Goal: Check status: Check status

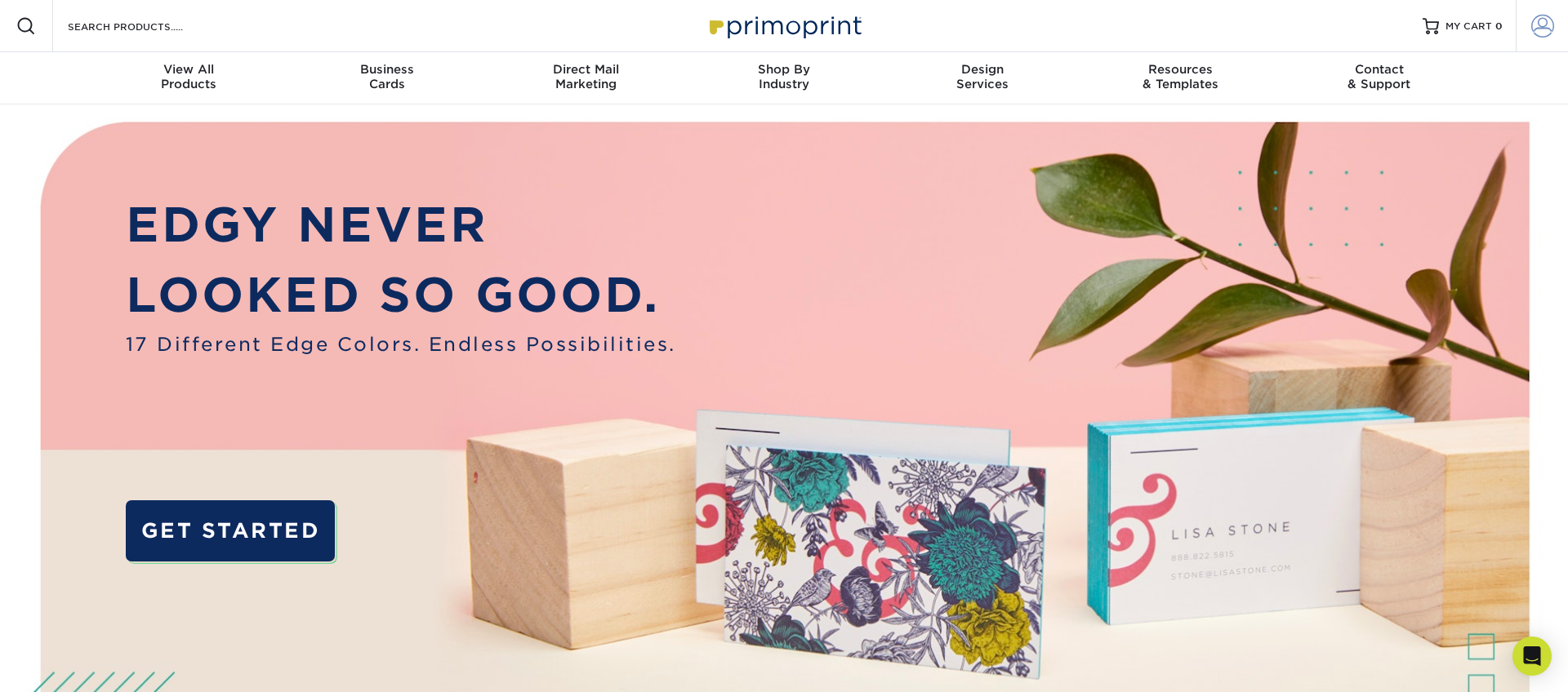
click at [1546, 23] on span at bounding box center [1543, 26] width 23 height 23
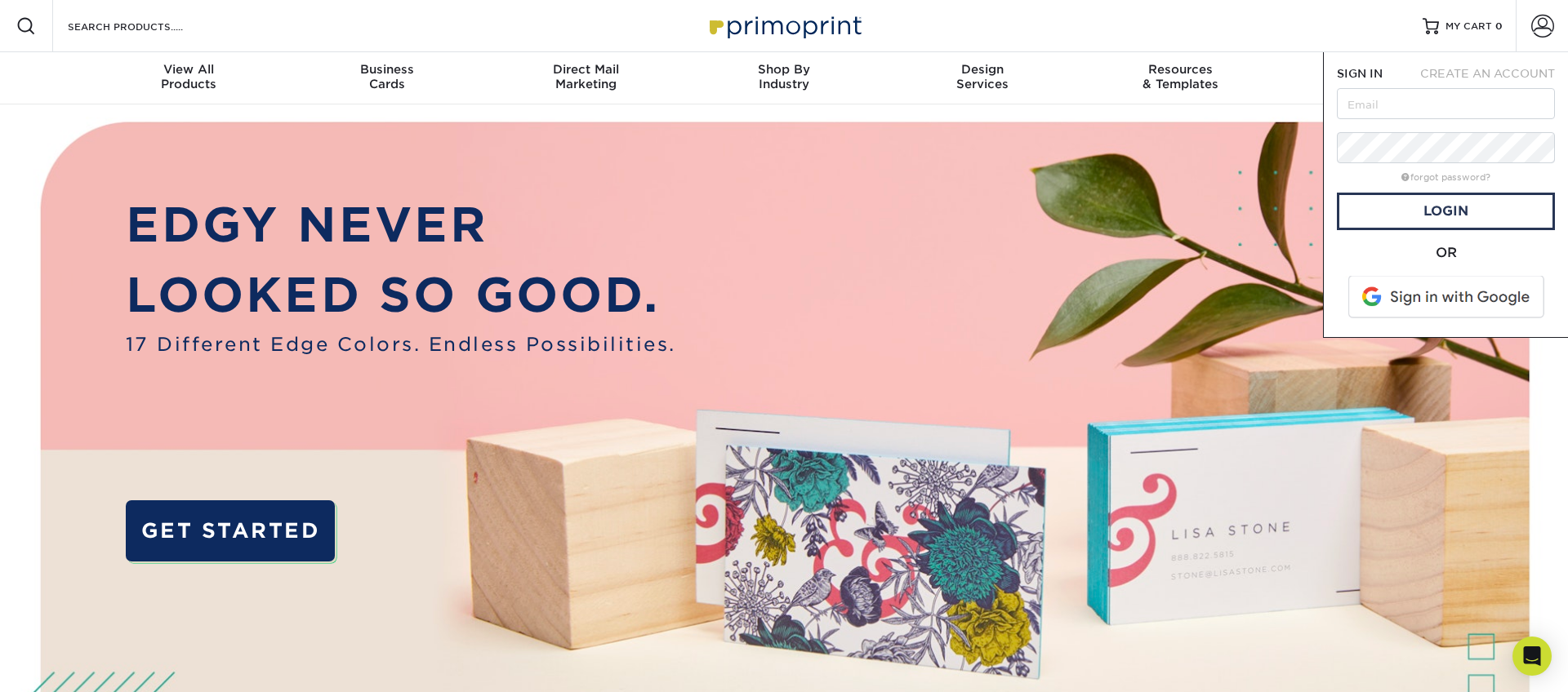
click at [1400, 299] on span at bounding box center [1447, 297] width 208 height 42
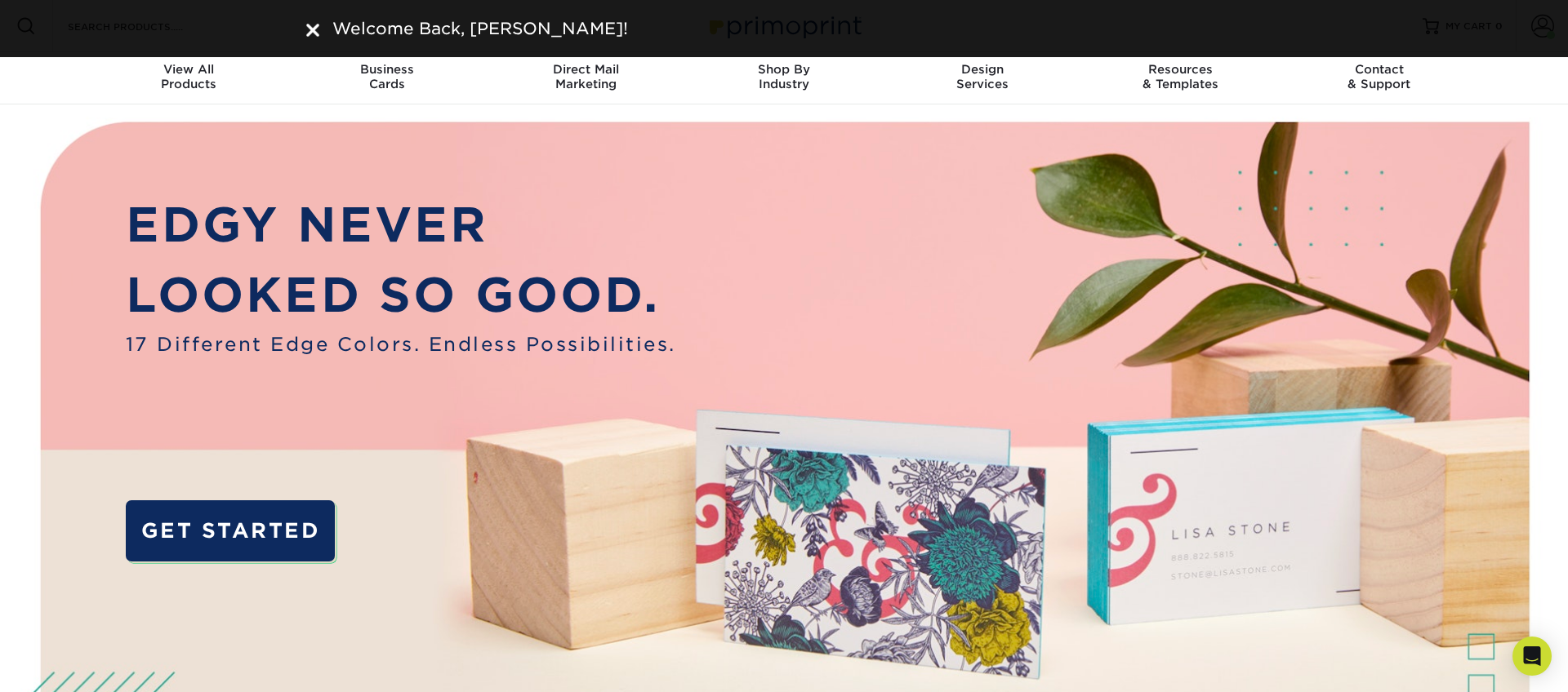
drag, startPoint x: 310, startPoint y: 22, endPoint x: 697, endPoint y: 44, distance: 387.6
click at [313, 23] on img at bounding box center [312, 30] width 13 height 13
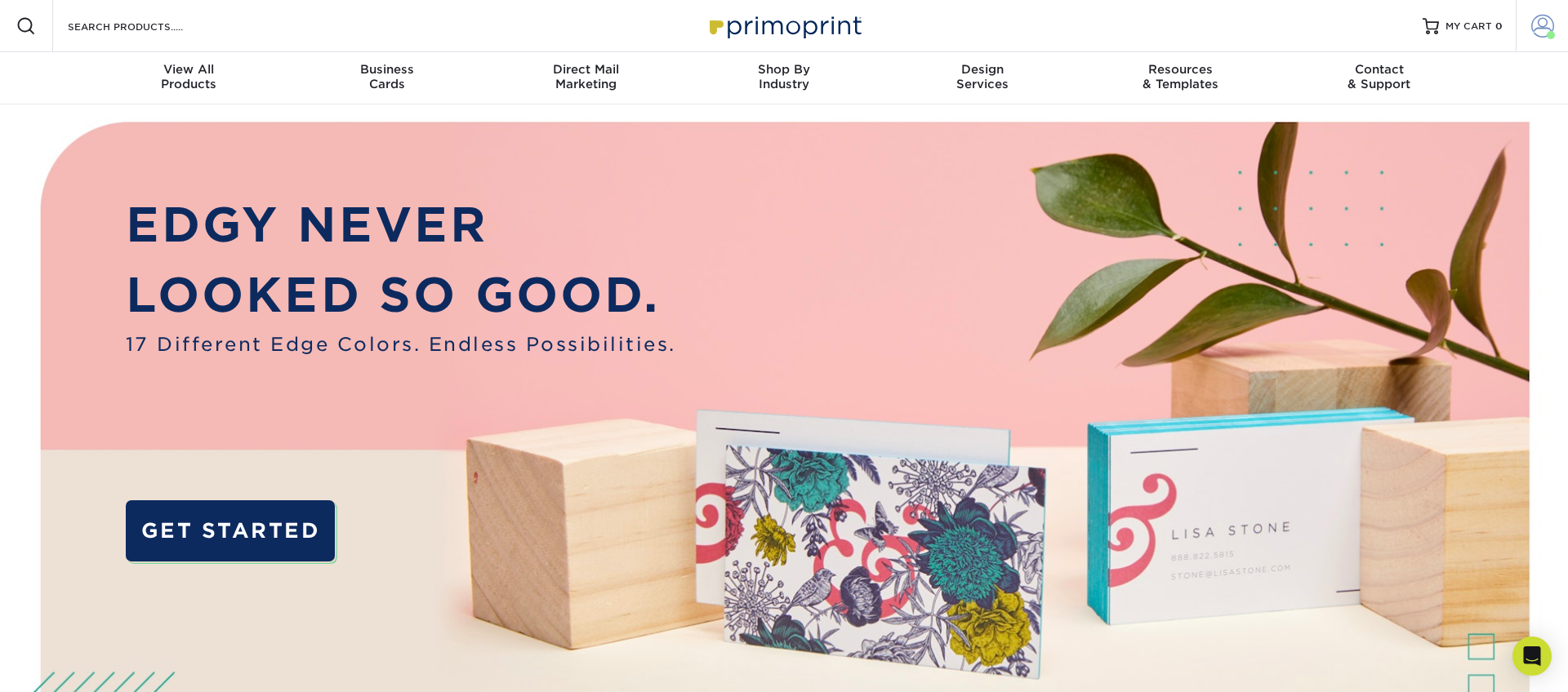
click at [1524, 30] on link "Account" at bounding box center [1542, 26] width 52 height 52
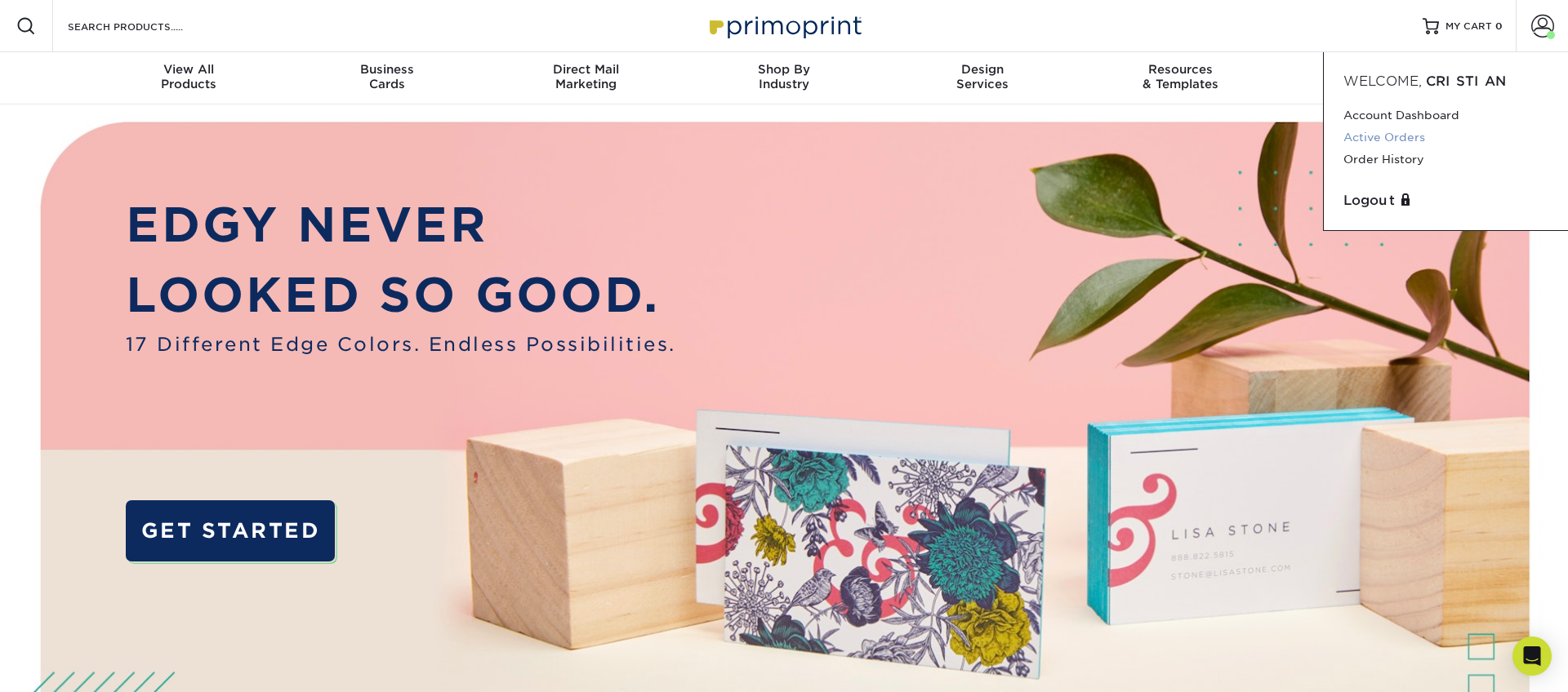
click at [1380, 137] on link "Active Orders" at bounding box center [1445, 138] width 205 height 22
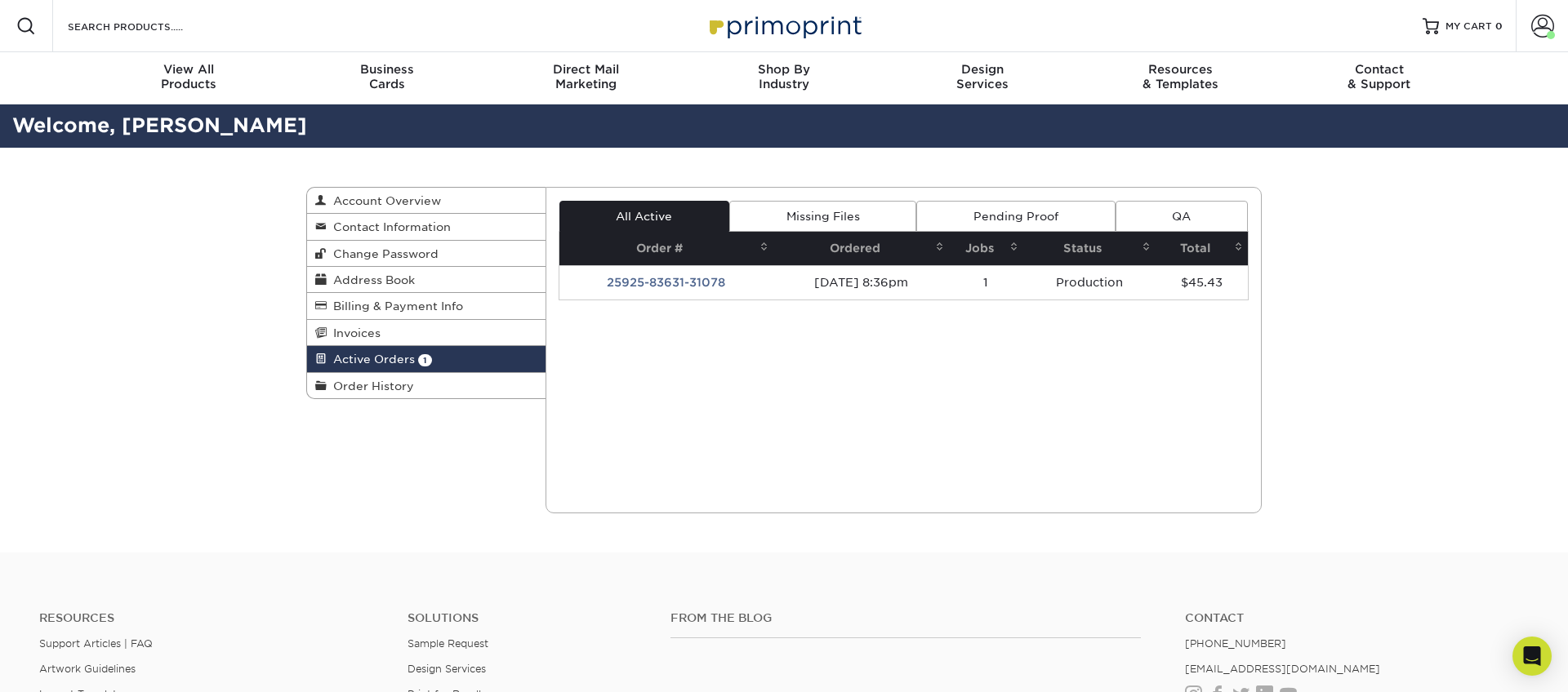
click at [879, 287] on td "[DATE] 8:36pm" at bounding box center [861, 283] width 175 height 34
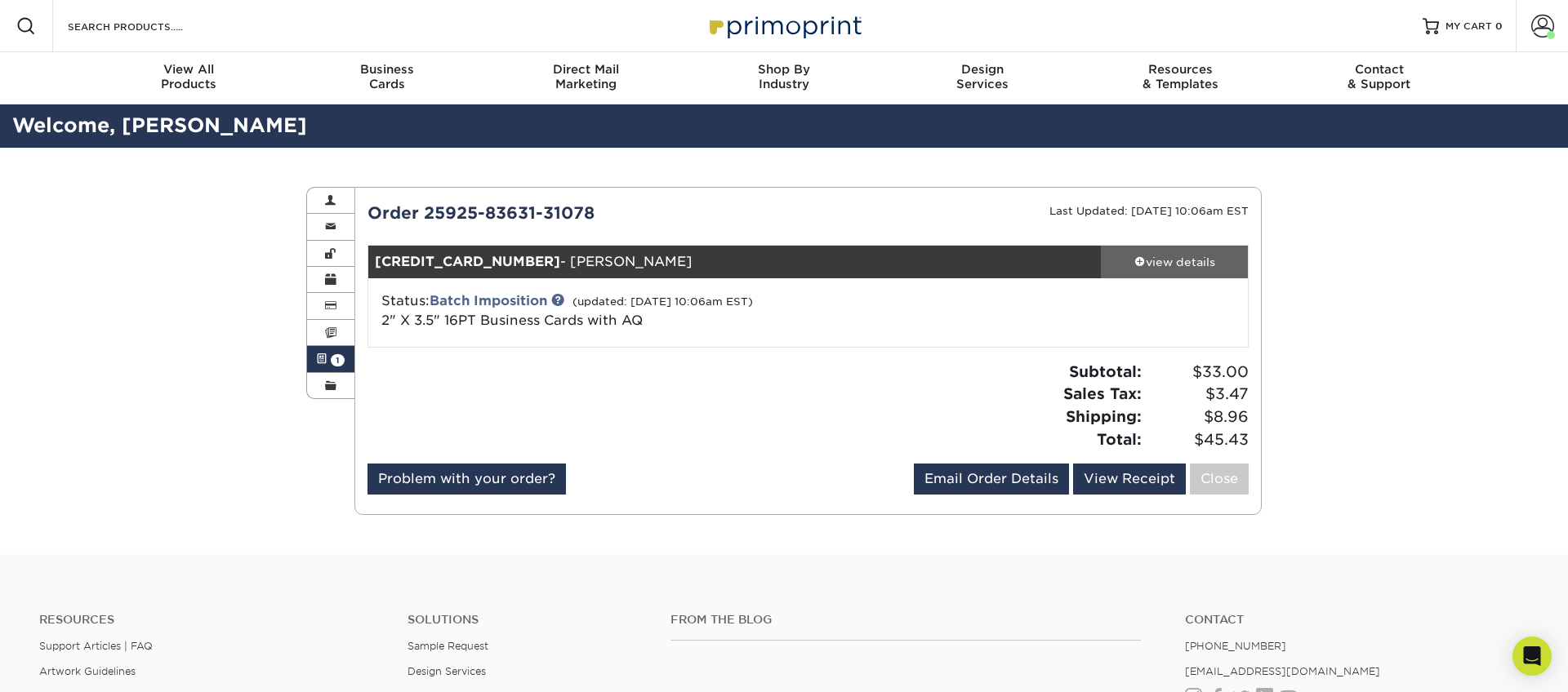
click at [1161, 249] on link "view details" at bounding box center [1174, 262] width 147 height 33
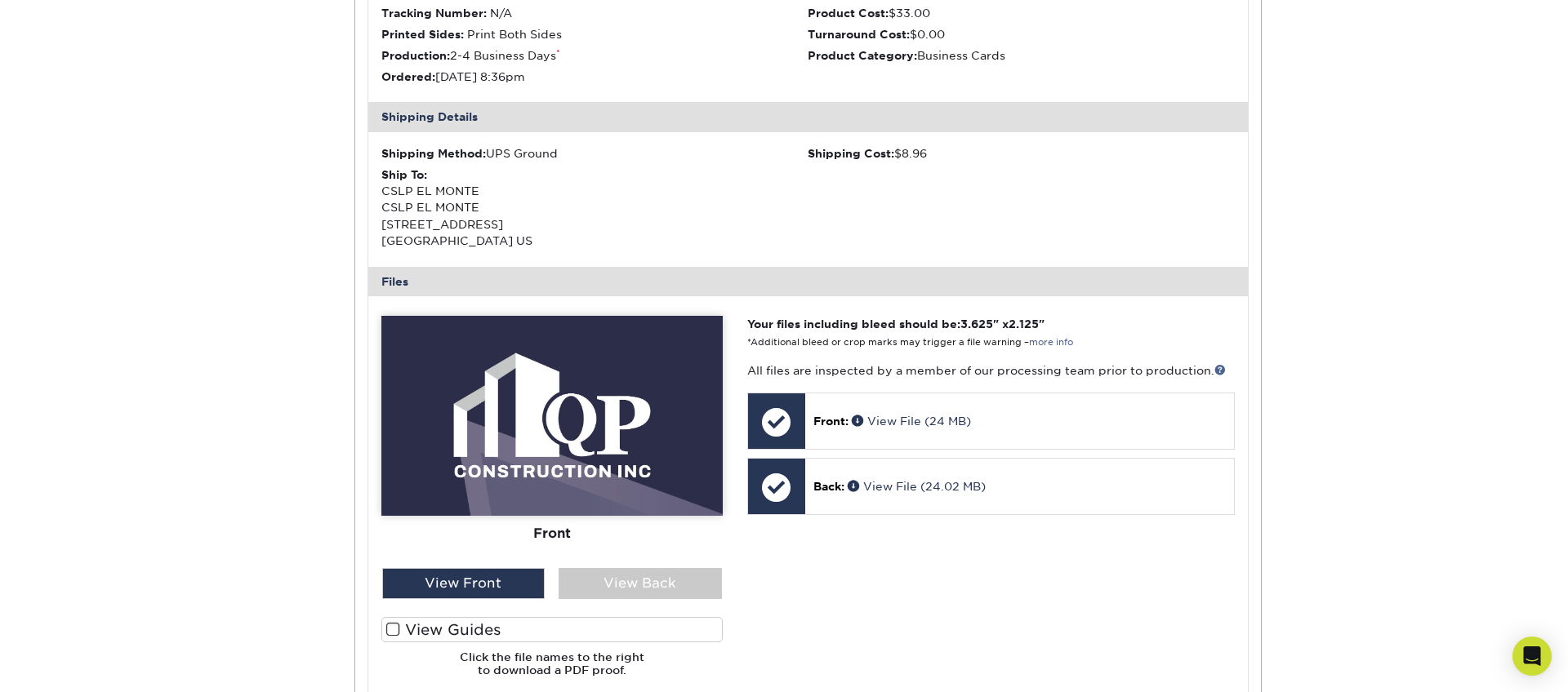
scroll to position [408, 0]
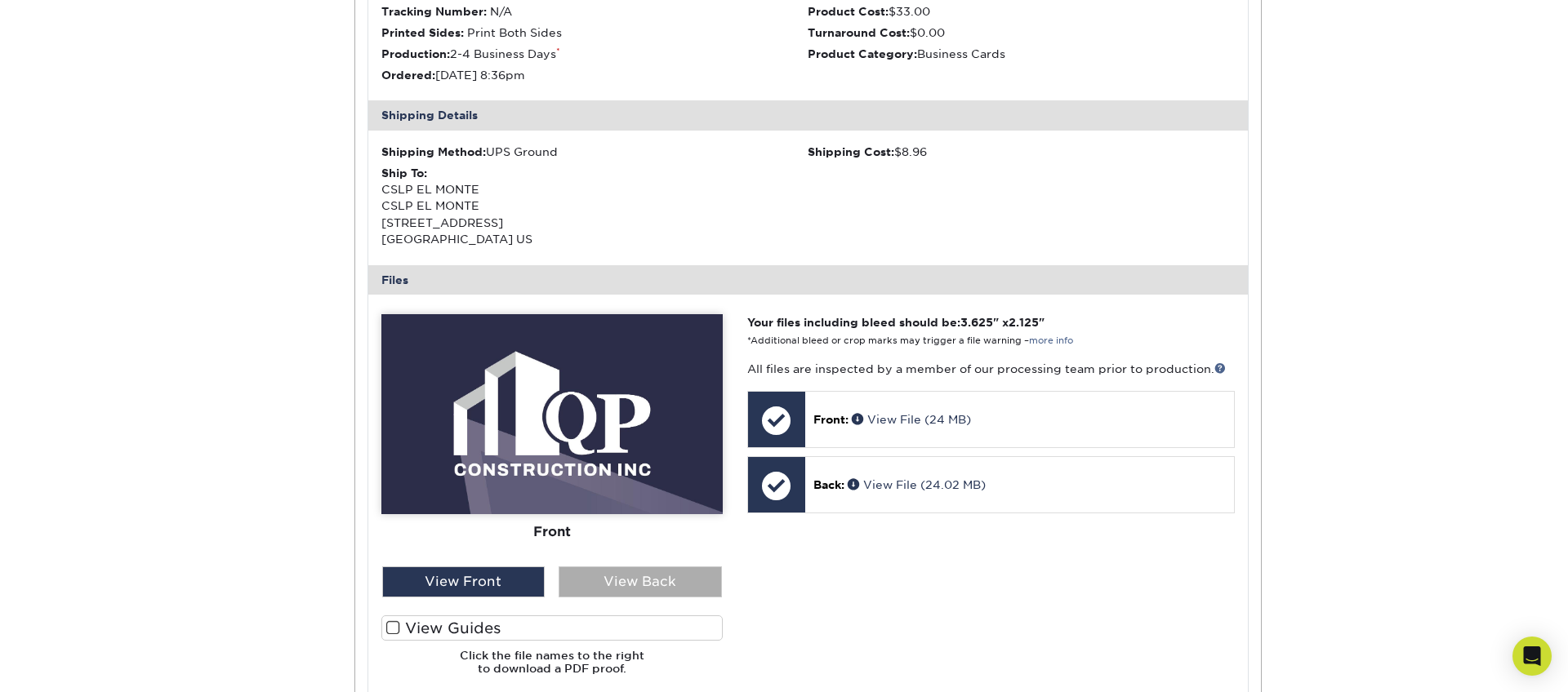
click at [636, 579] on div "View Back" at bounding box center [640, 582] width 164 height 31
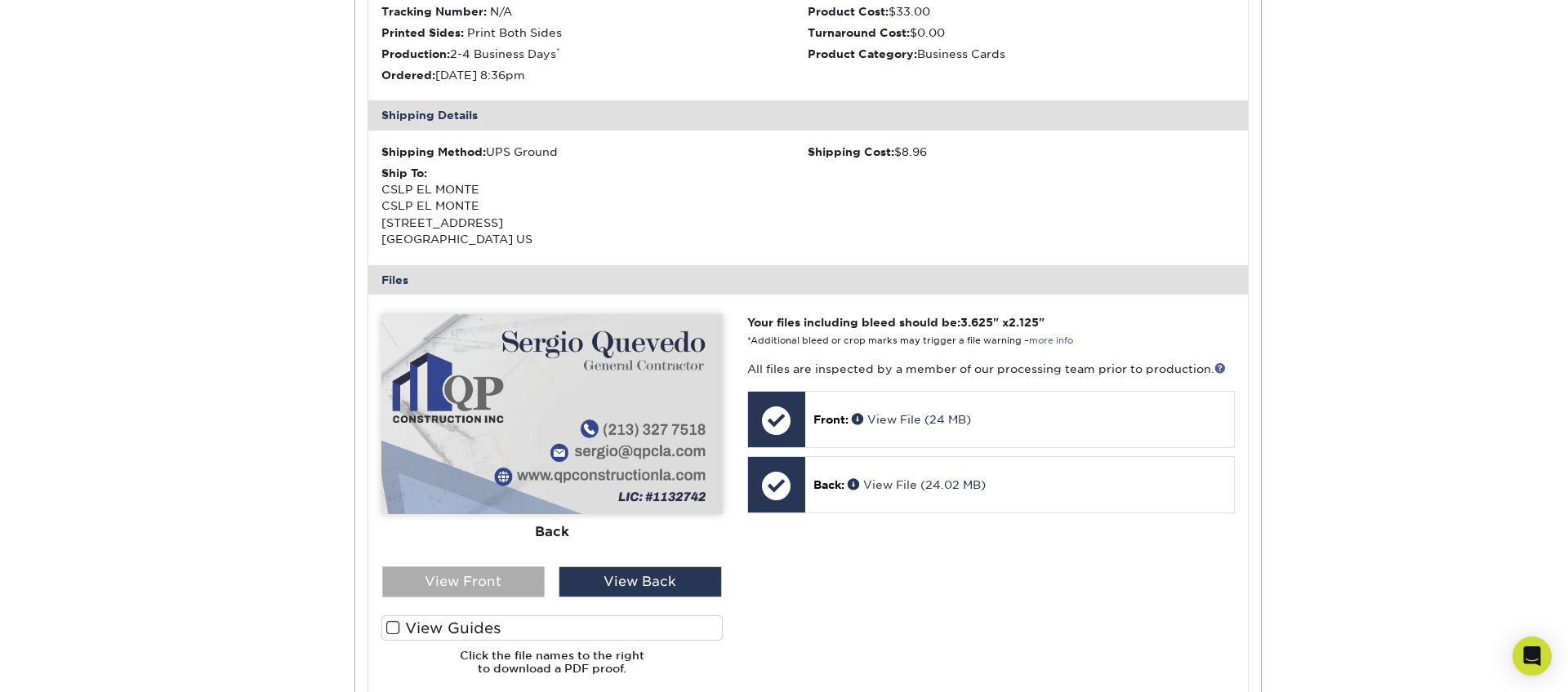
click at [502, 578] on div "View Front" at bounding box center [463, 582] width 164 height 31
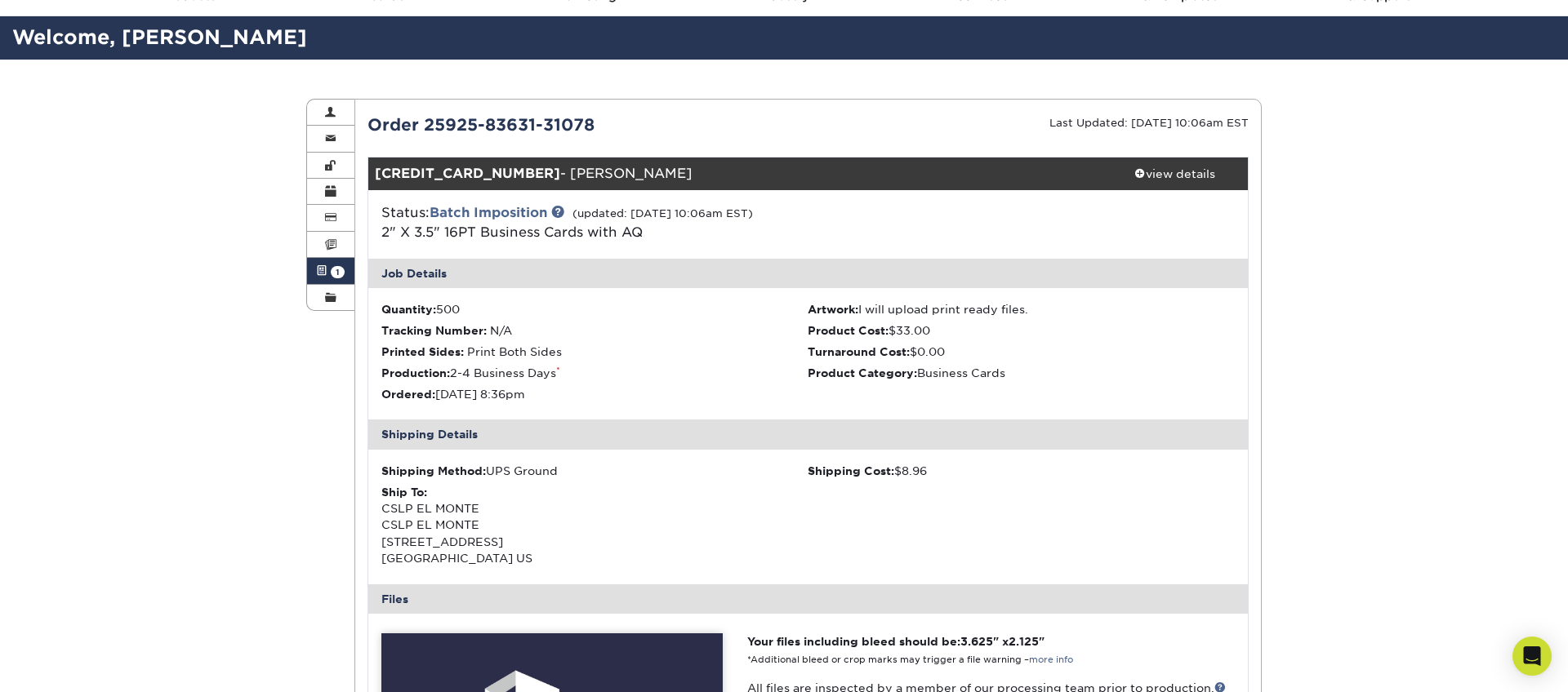
scroll to position [0, 0]
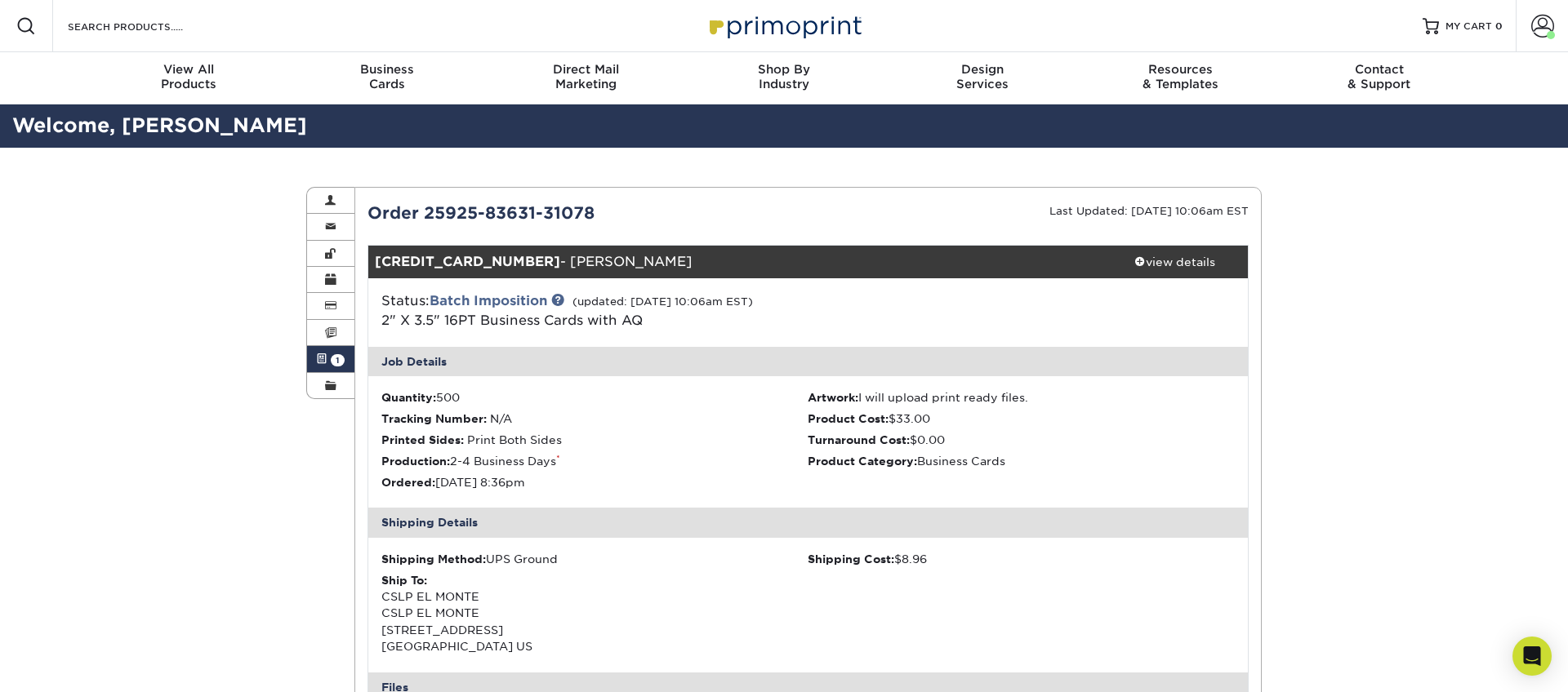
click at [334, 361] on span "1" at bounding box center [338, 360] width 14 height 13
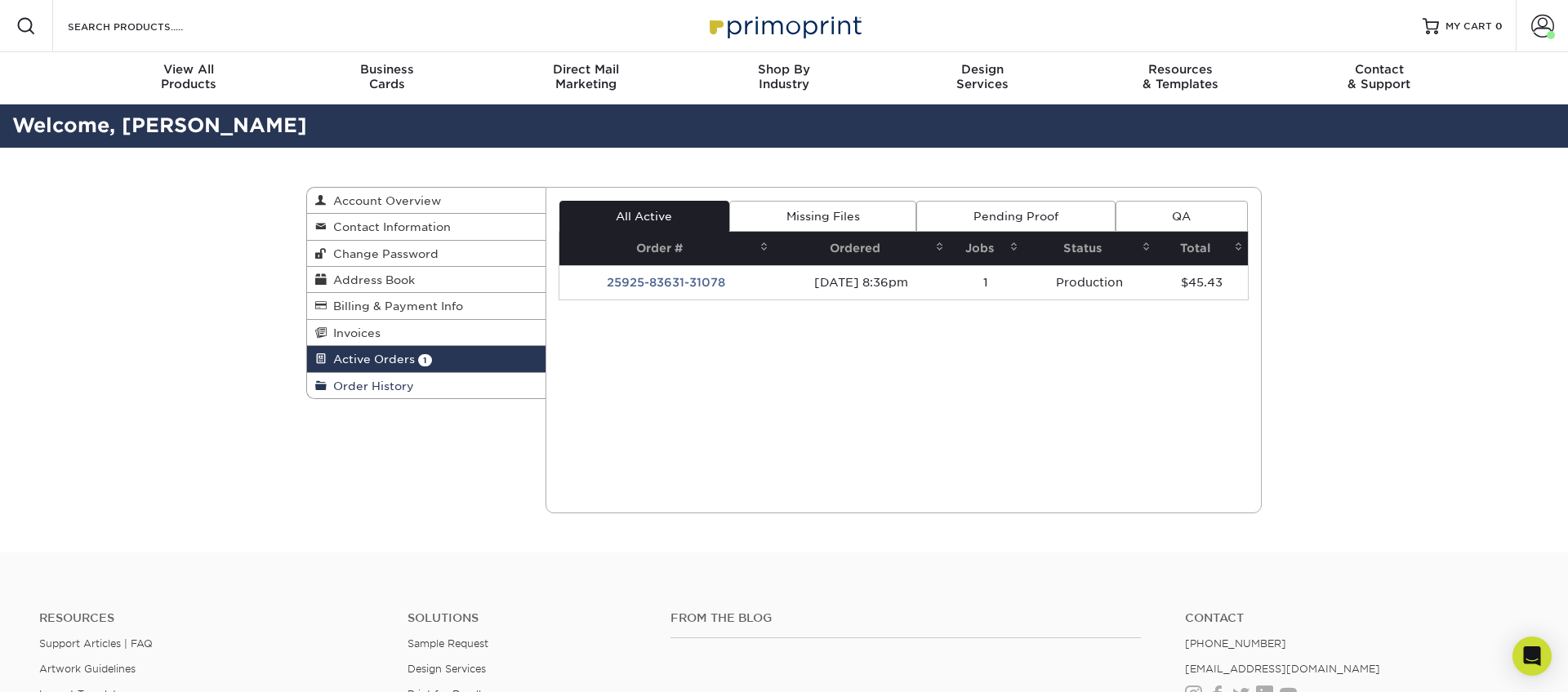
drag, startPoint x: 390, startPoint y: 388, endPoint x: 379, endPoint y: 387, distance: 11.0
click at [390, 388] on span "Order History" at bounding box center [370, 386] width 88 height 13
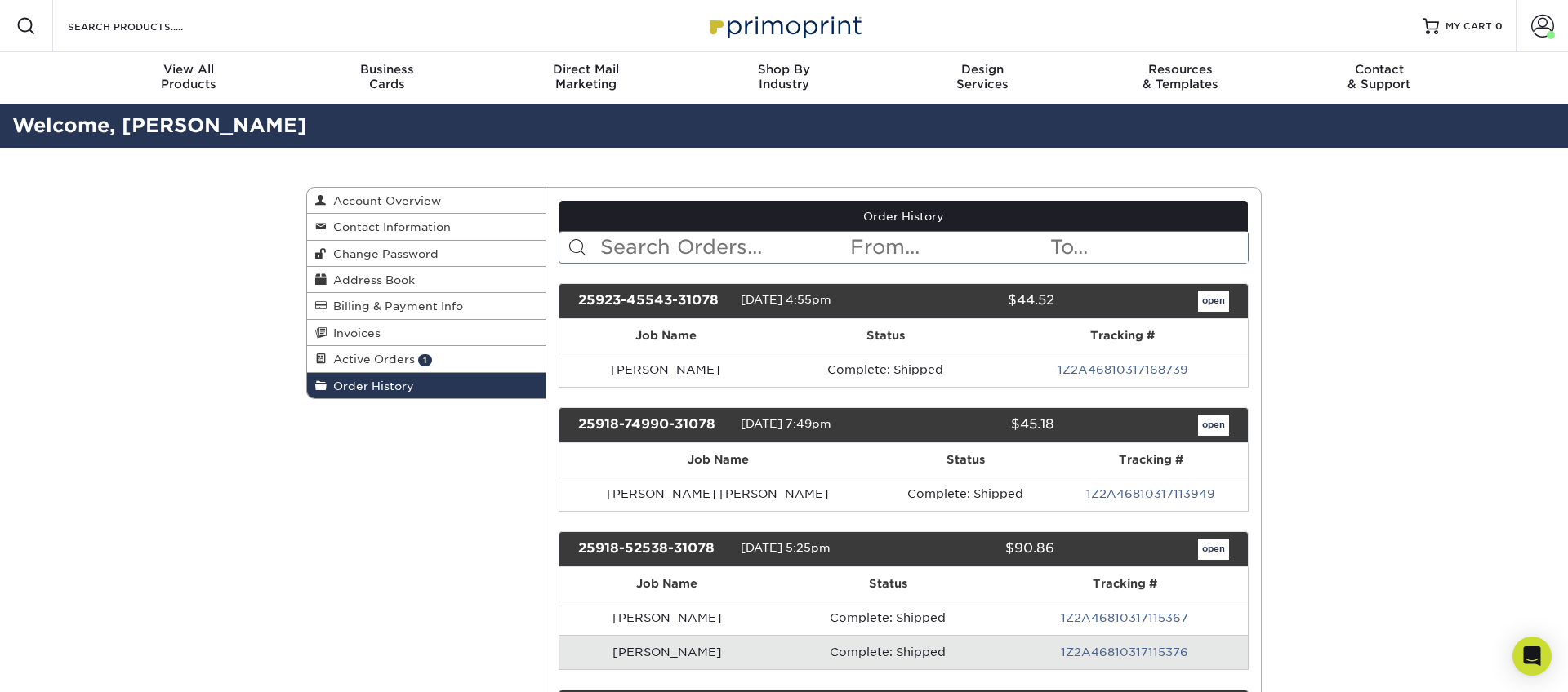
click at [379, 387] on span "Order History" at bounding box center [370, 386] width 88 height 13
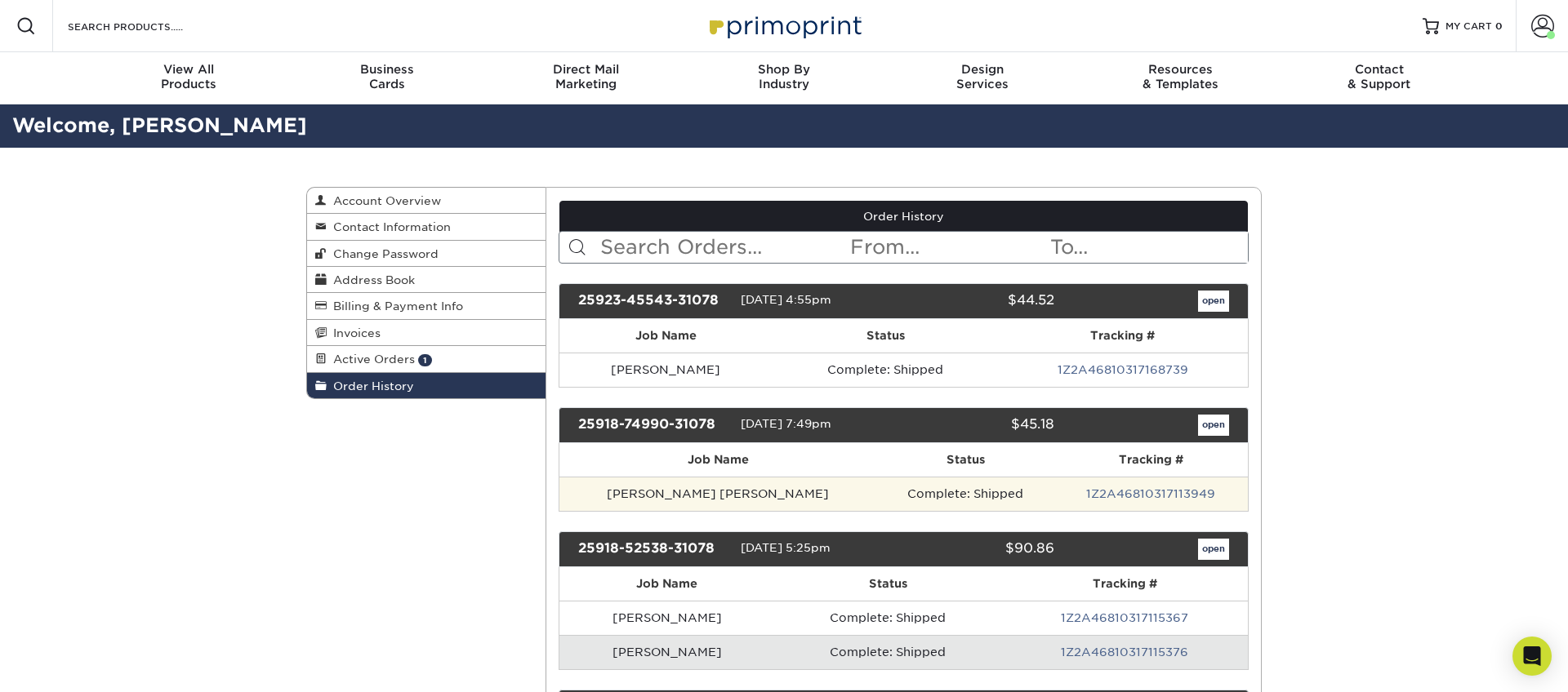
scroll to position [15, 0]
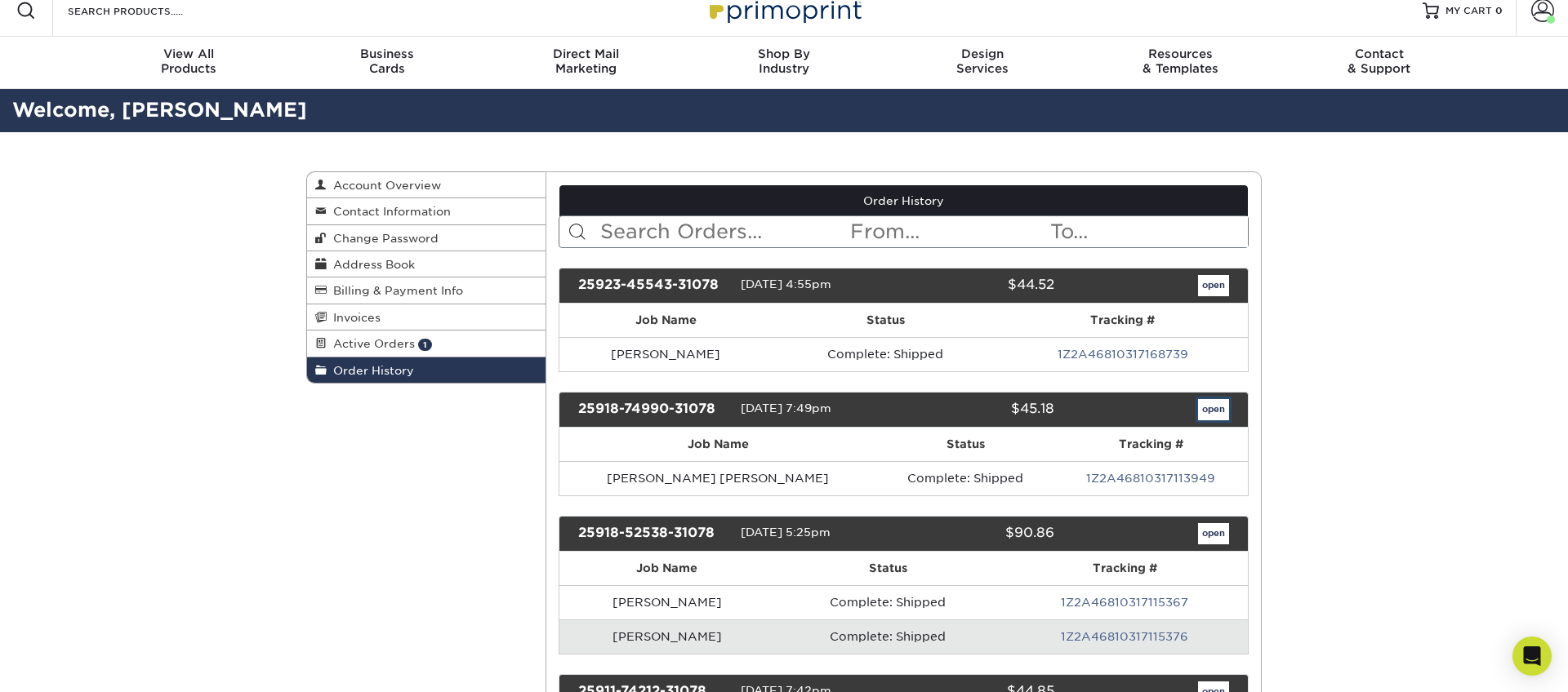
click at [1216, 409] on link "open" at bounding box center [1214, 410] width 31 height 21
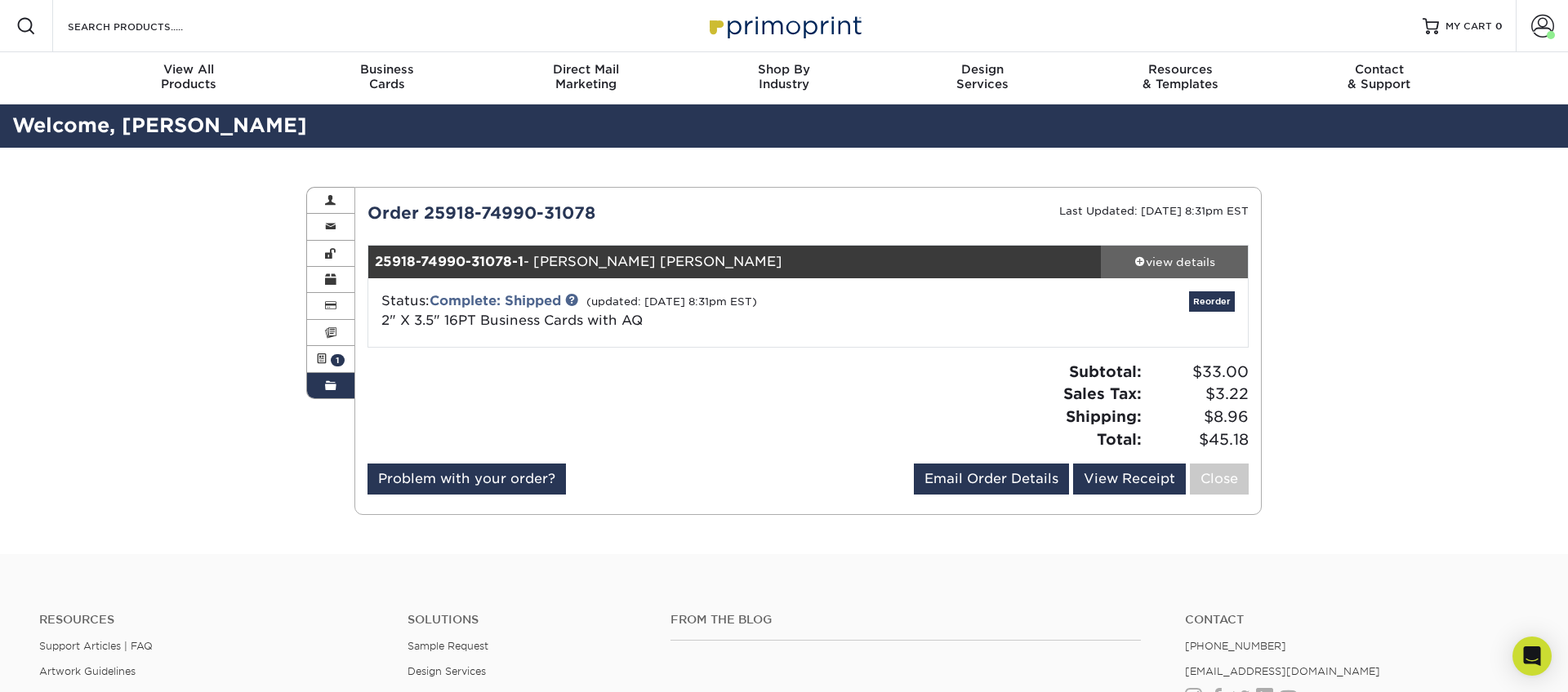
click at [1138, 260] on span at bounding box center [1140, 261] width 12 height 12
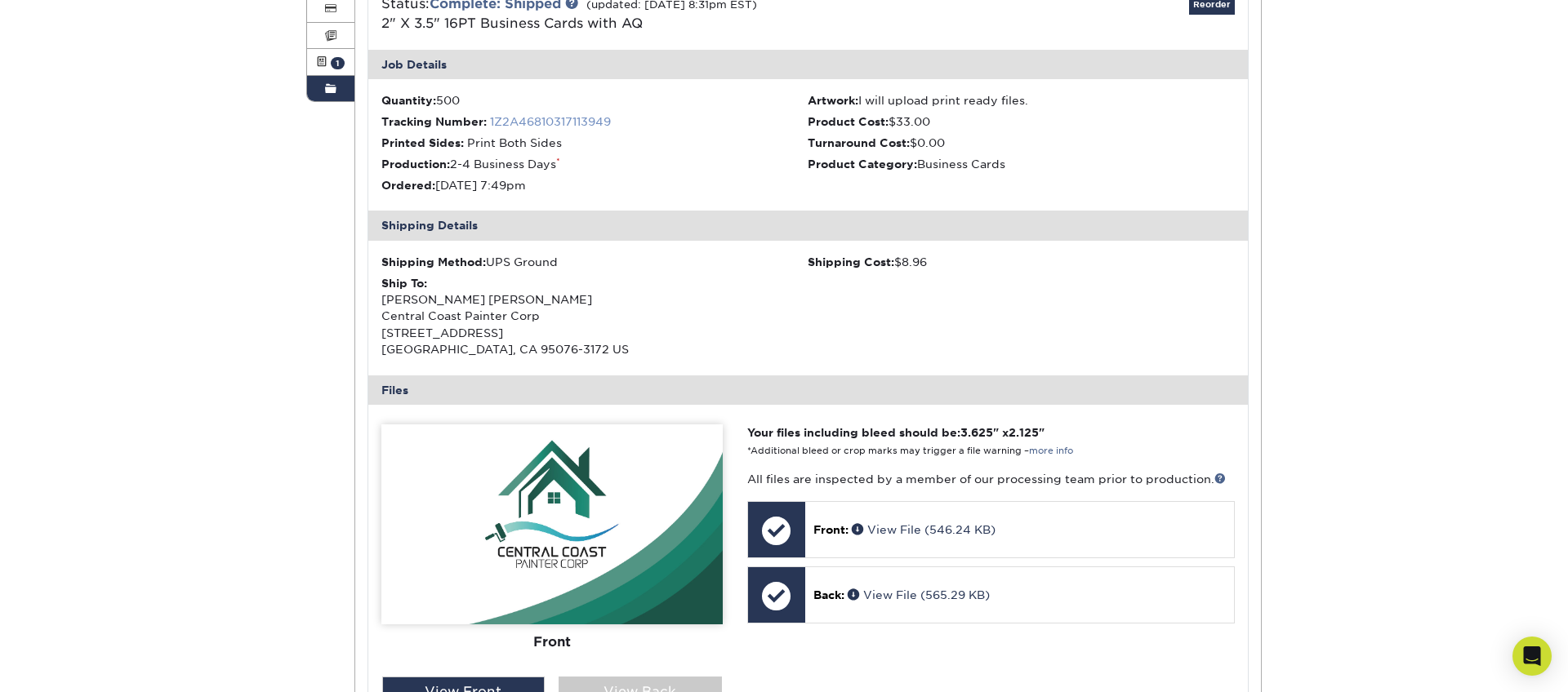
scroll to position [295, 0]
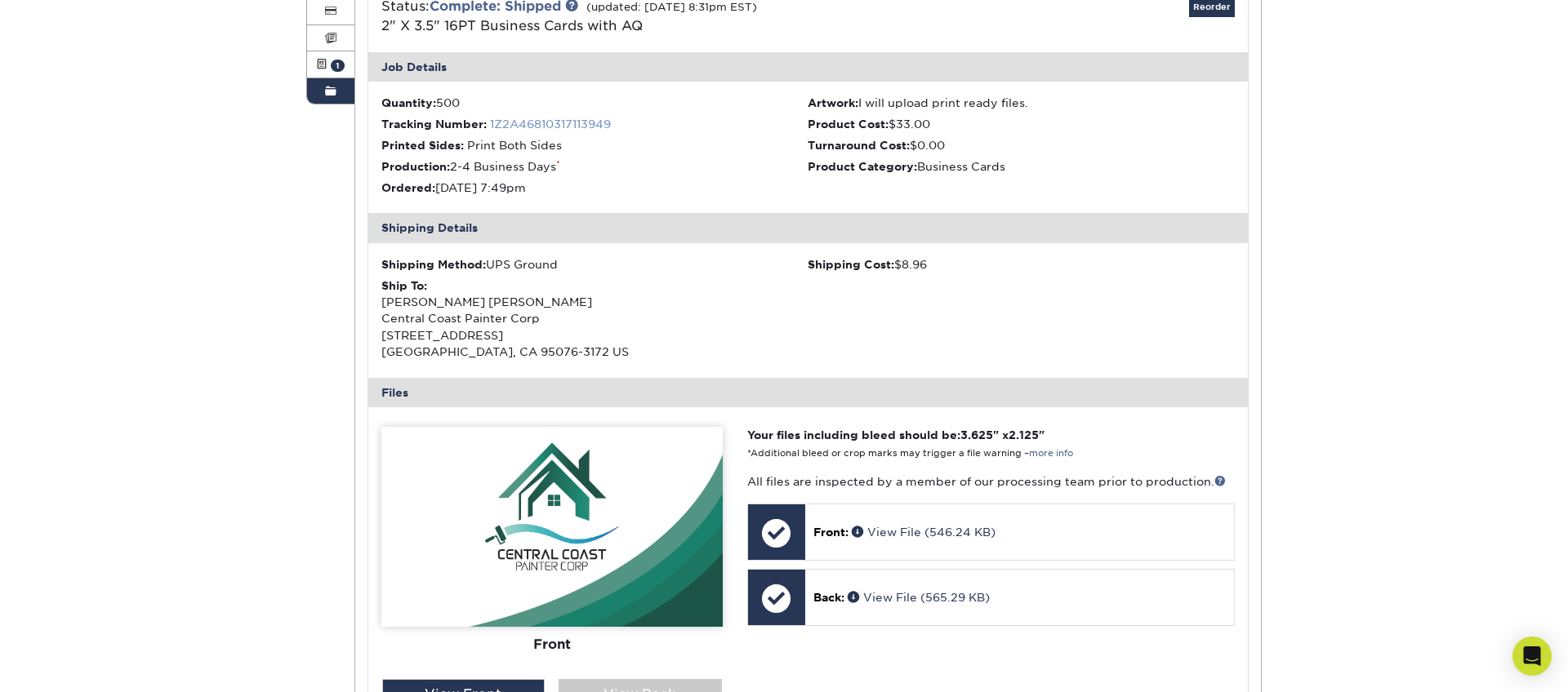
click at [537, 121] on link "1Z2A46810317113949" at bounding box center [550, 123] width 121 height 13
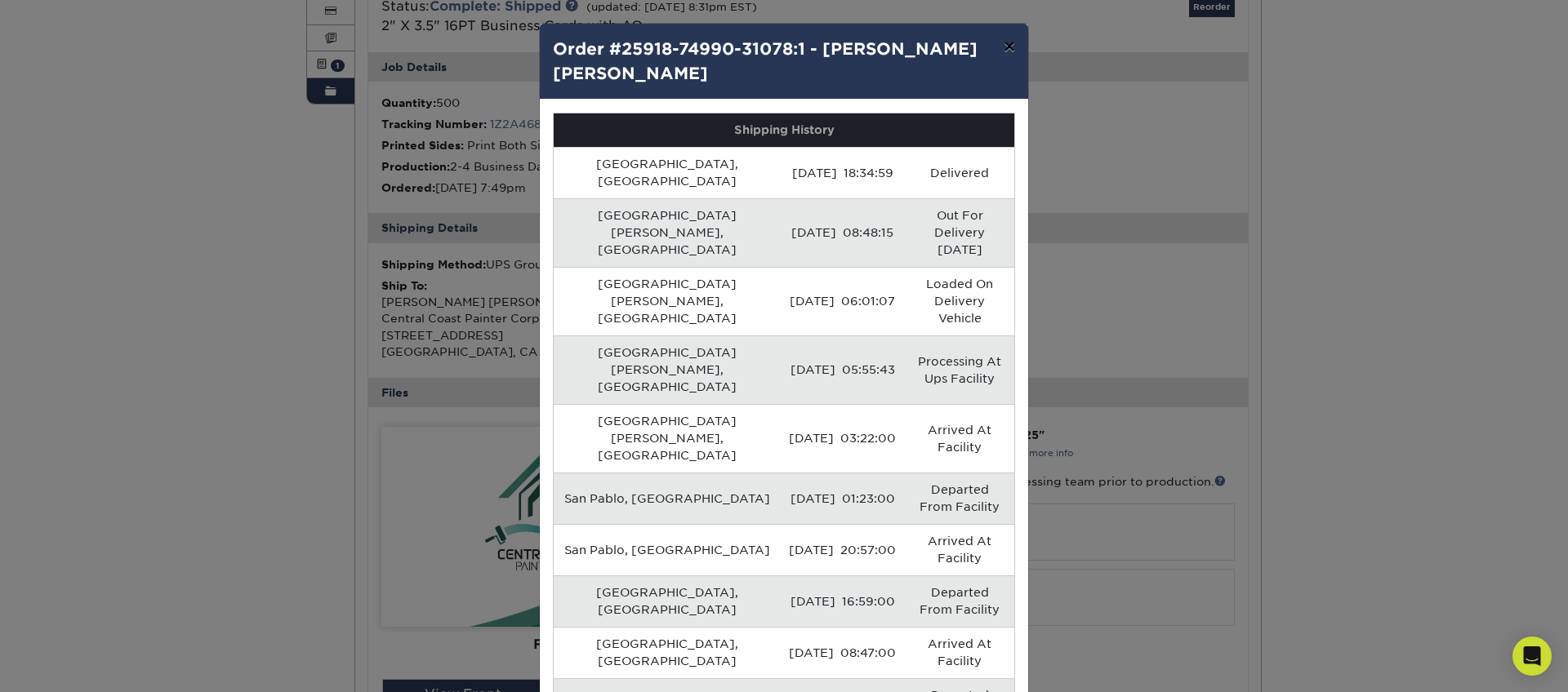
click at [1009, 42] on button "×" at bounding box center [1010, 46] width 38 height 46
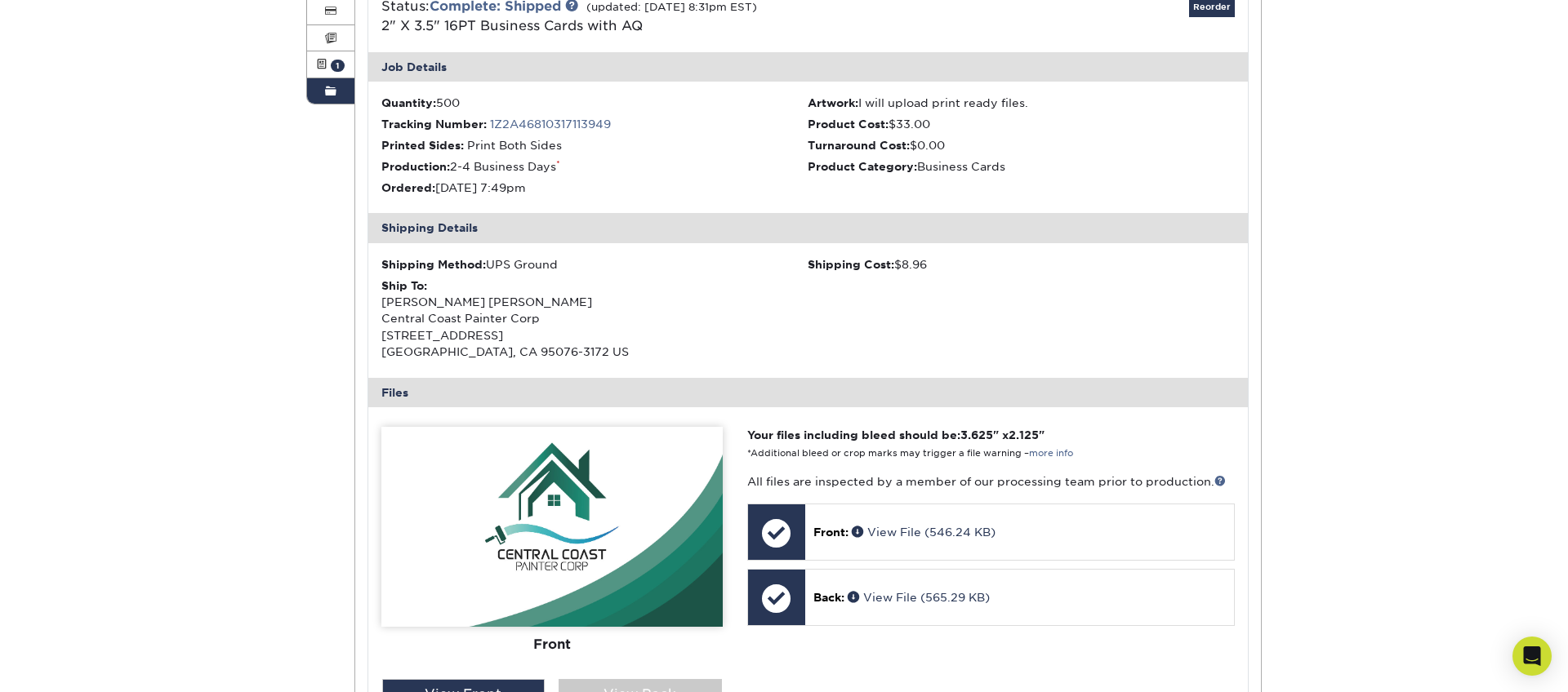
drag, startPoint x: 318, startPoint y: 93, endPoint x: 326, endPoint y: 94, distance: 8.1
click at [318, 93] on link "Order History" at bounding box center [330, 91] width 47 height 25
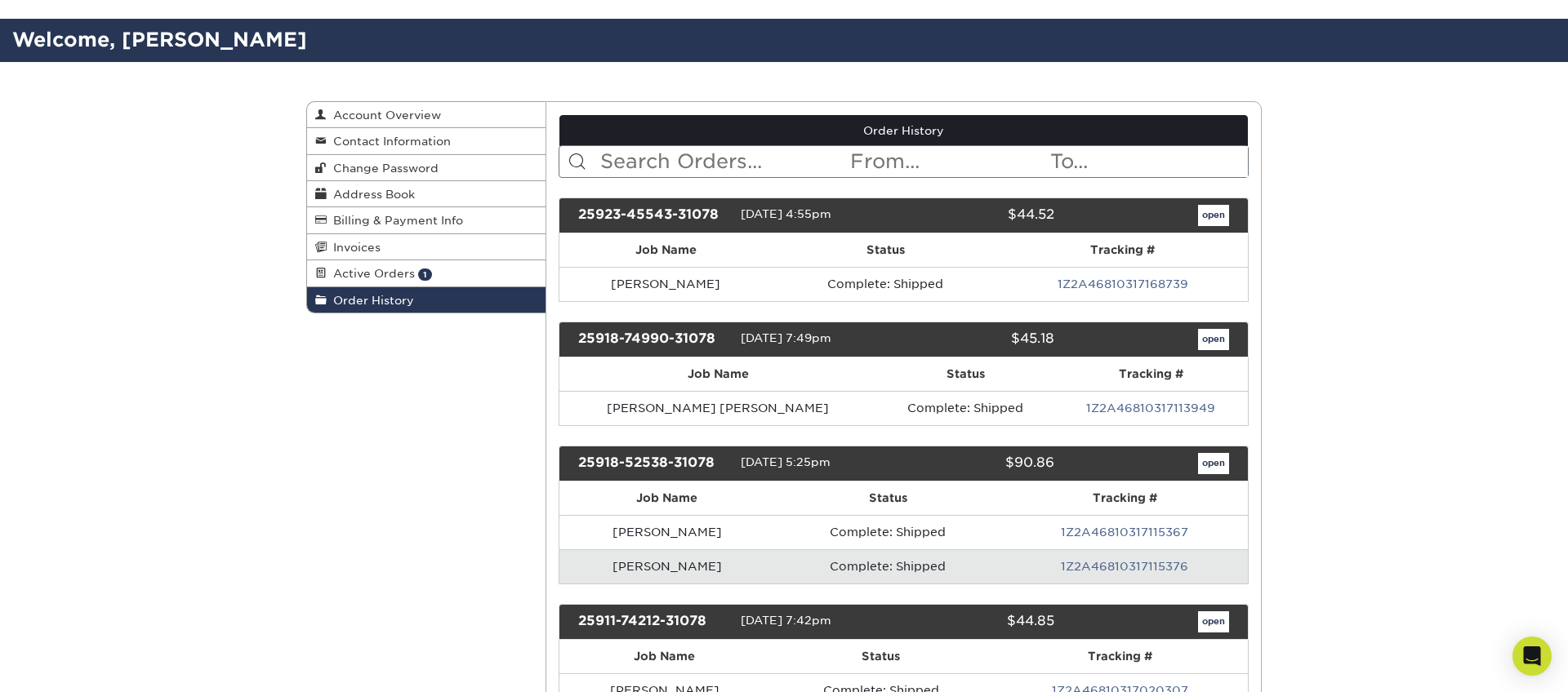
scroll to position [87, 0]
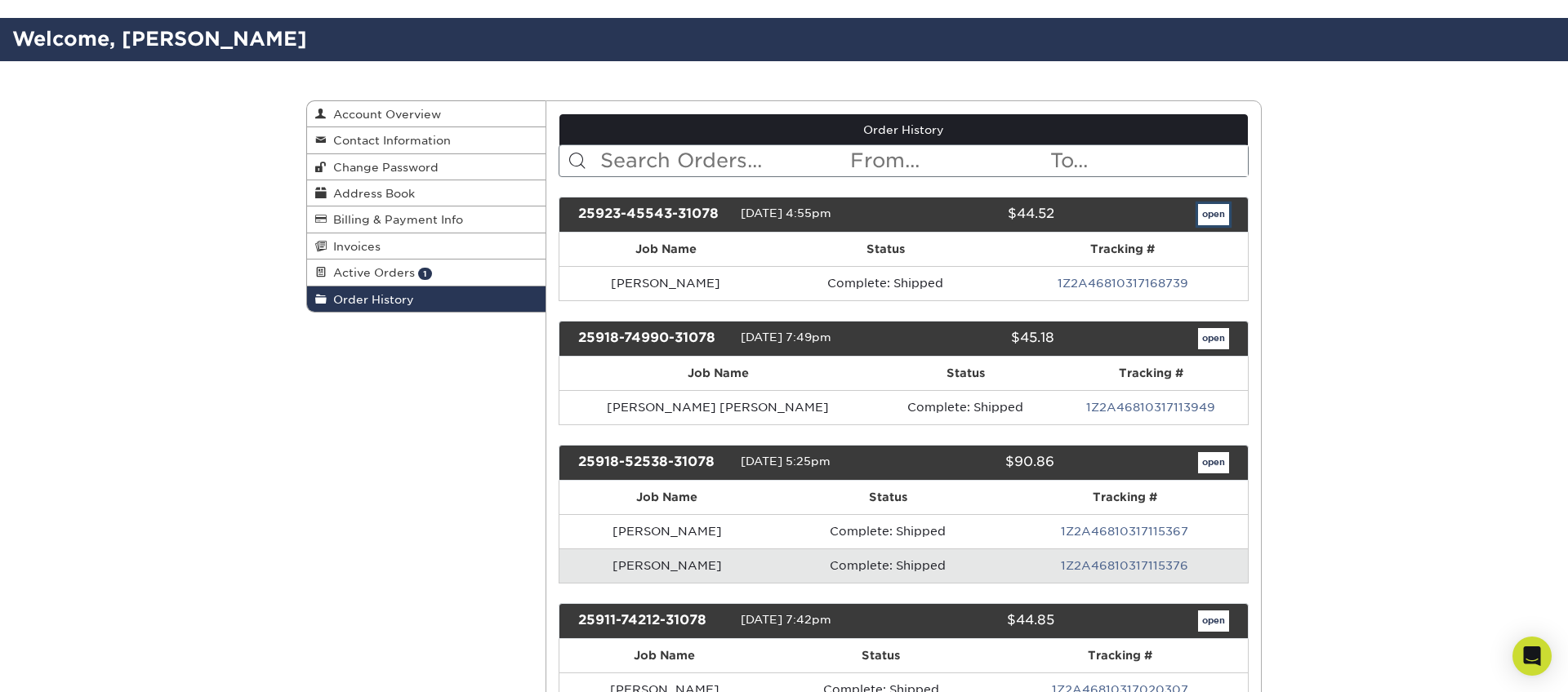
click at [1206, 212] on link "open" at bounding box center [1214, 215] width 31 height 21
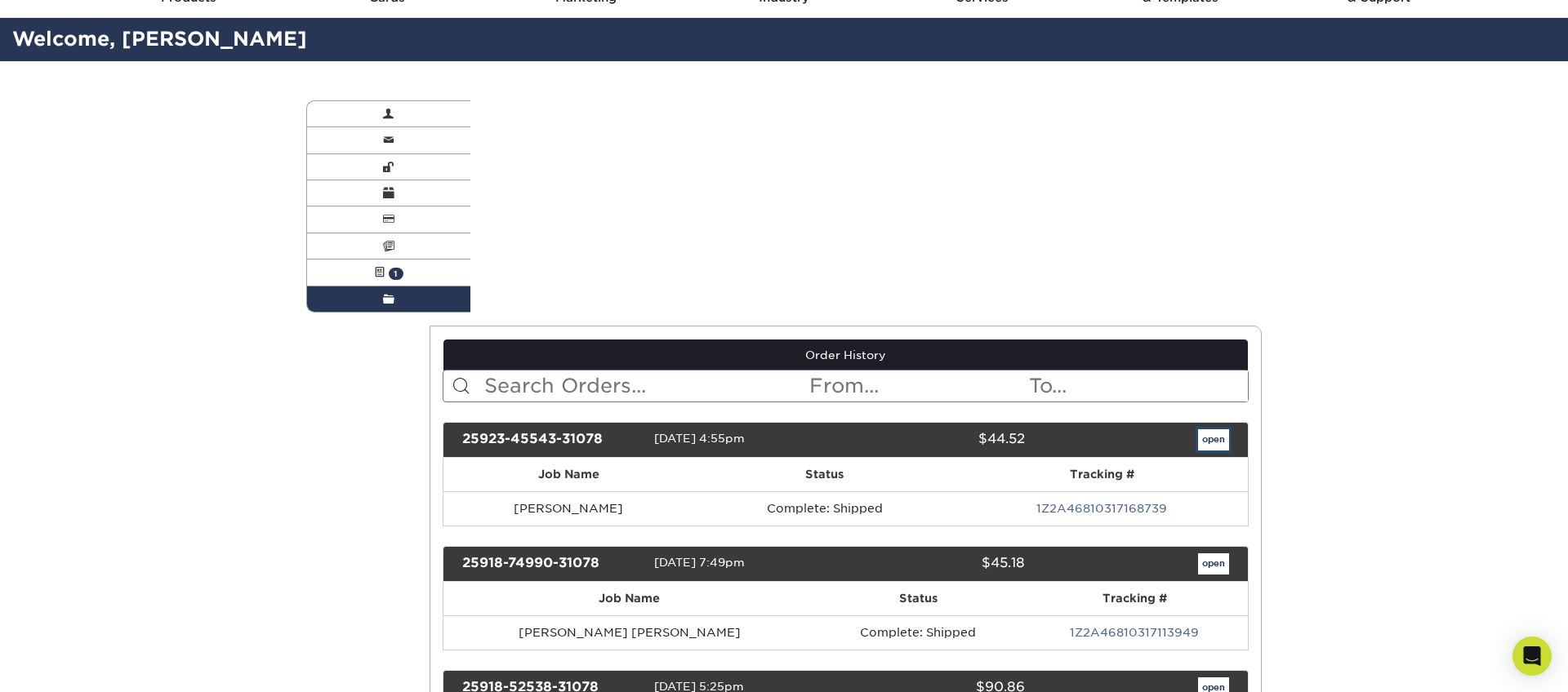
scroll to position [0, 0]
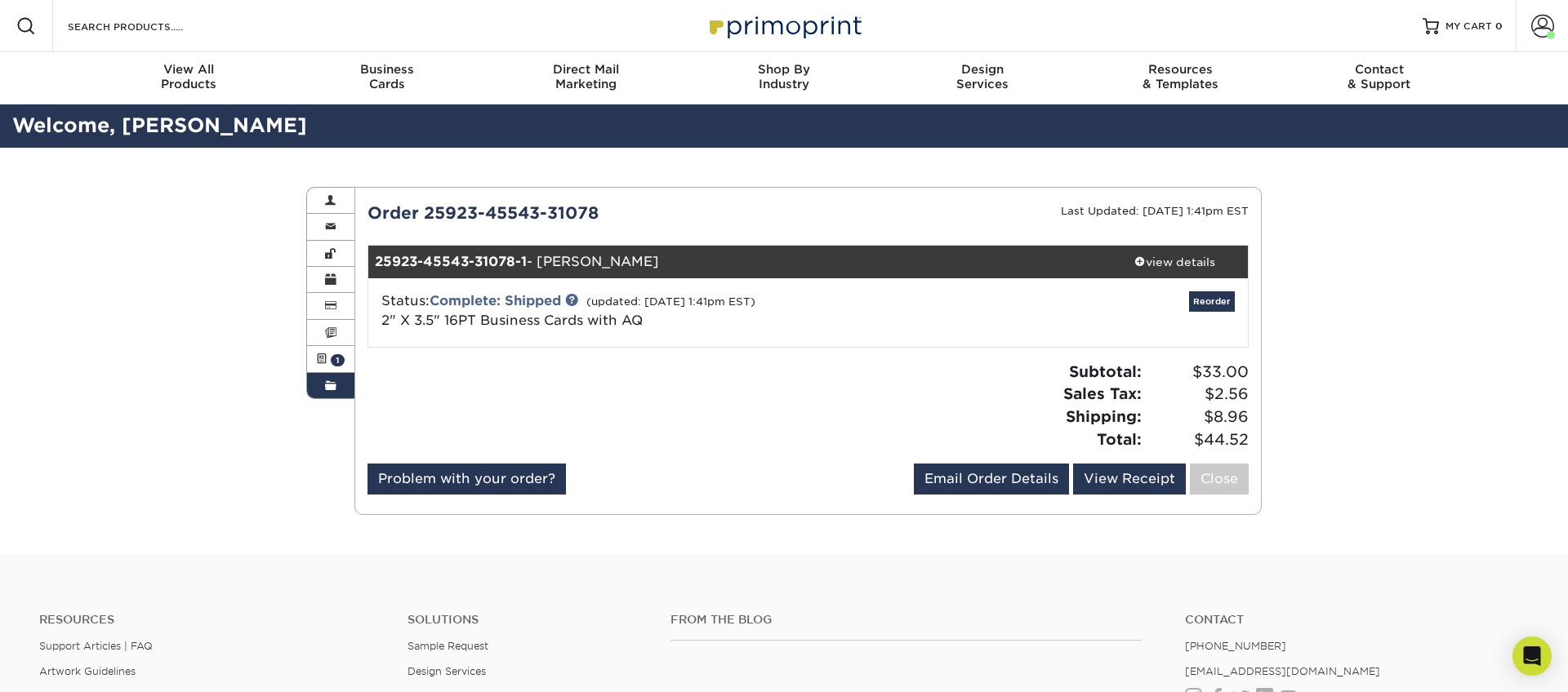
drag, startPoint x: 1150, startPoint y: 256, endPoint x: 1089, endPoint y: 269, distance: 62.4
click at [1150, 256] on div "view details" at bounding box center [1174, 262] width 147 height 16
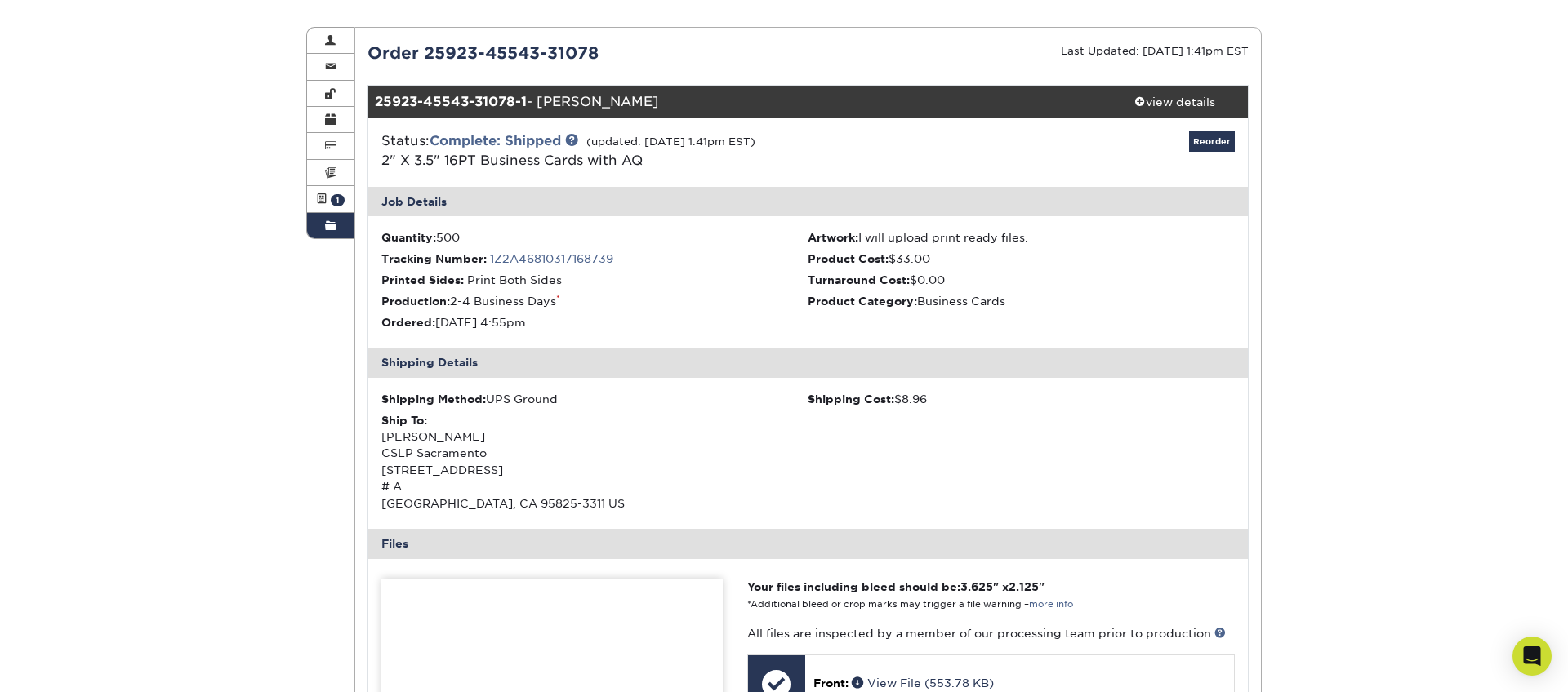
scroll to position [152, 0]
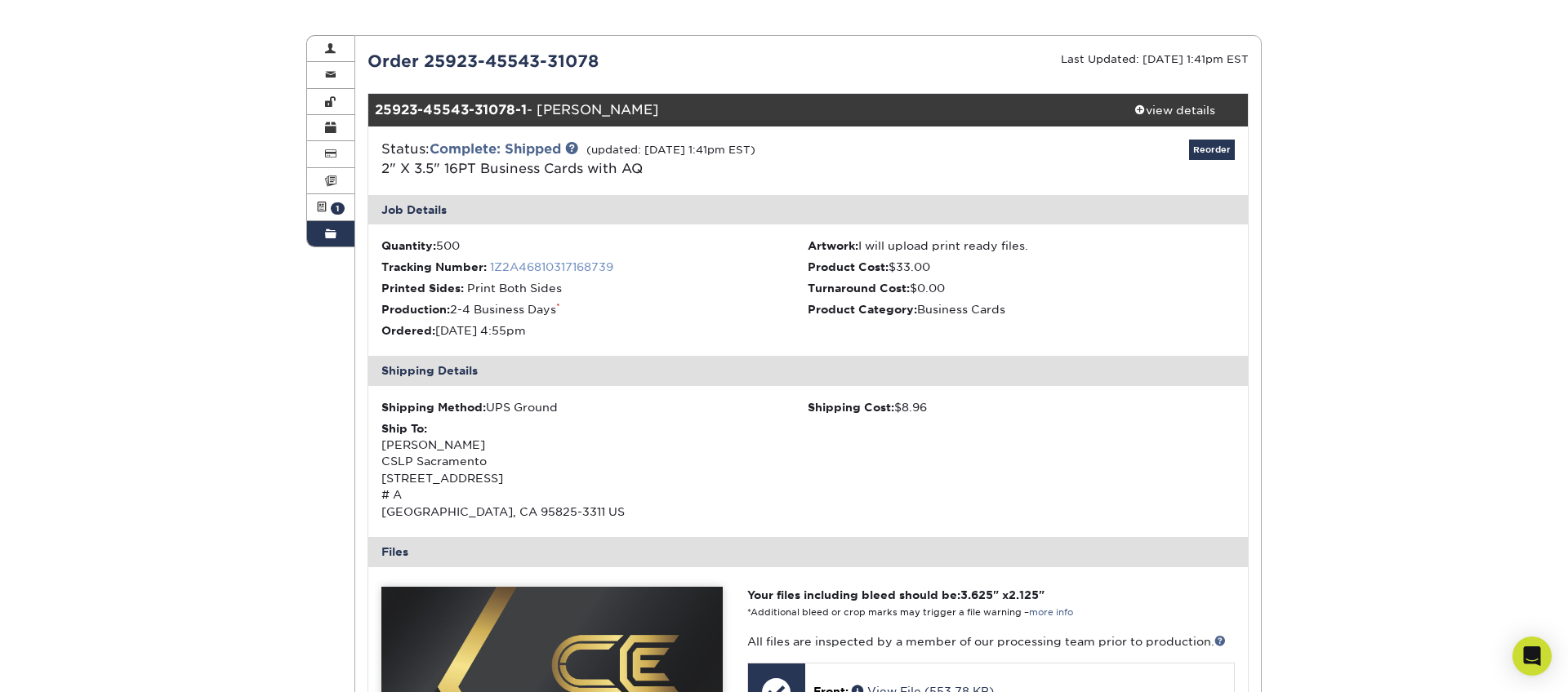
click at [565, 263] on link "1Z2A46810317168739" at bounding box center [552, 266] width 123 height 13
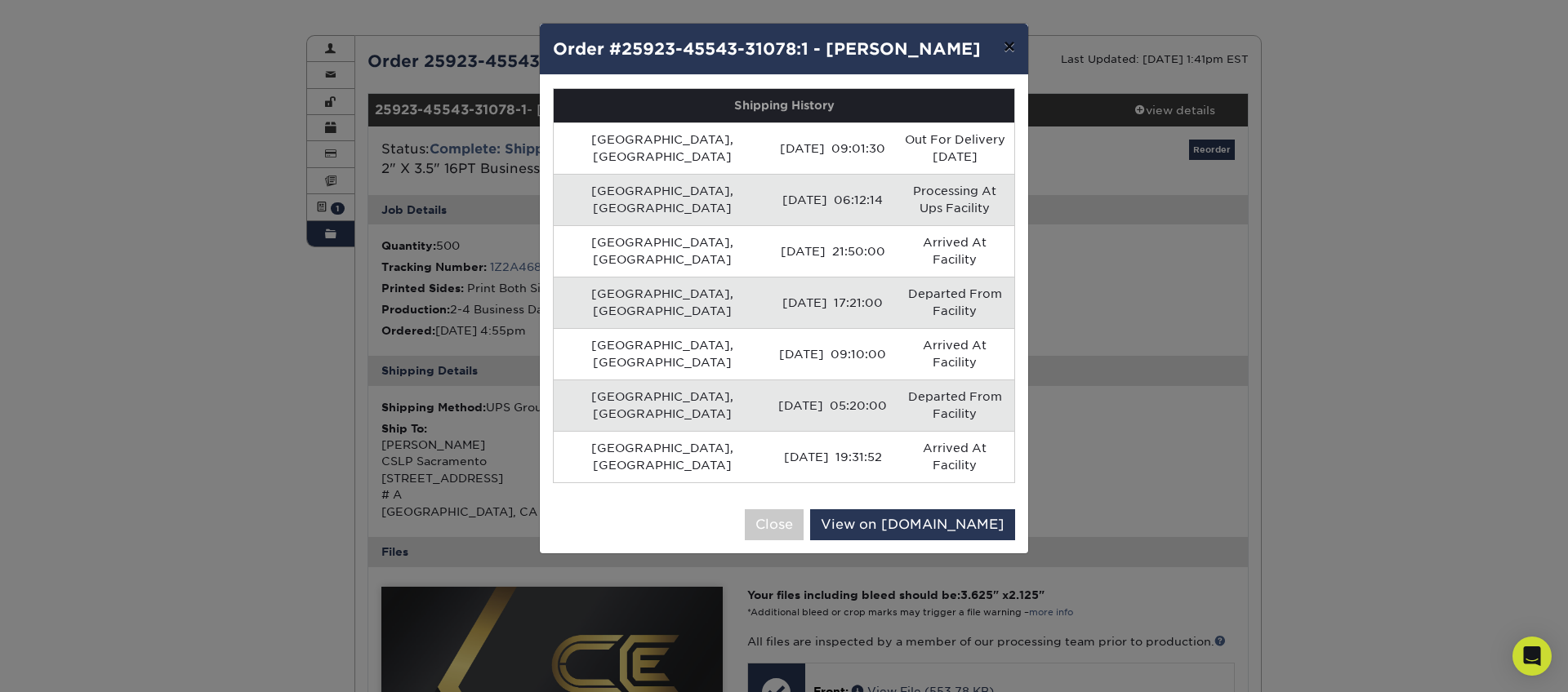
click at [1015, 42] on button "×" at bounding box center [1010, 46] width 38 height 46
